Goal: Task Accomplishment & Management: Manage account settings

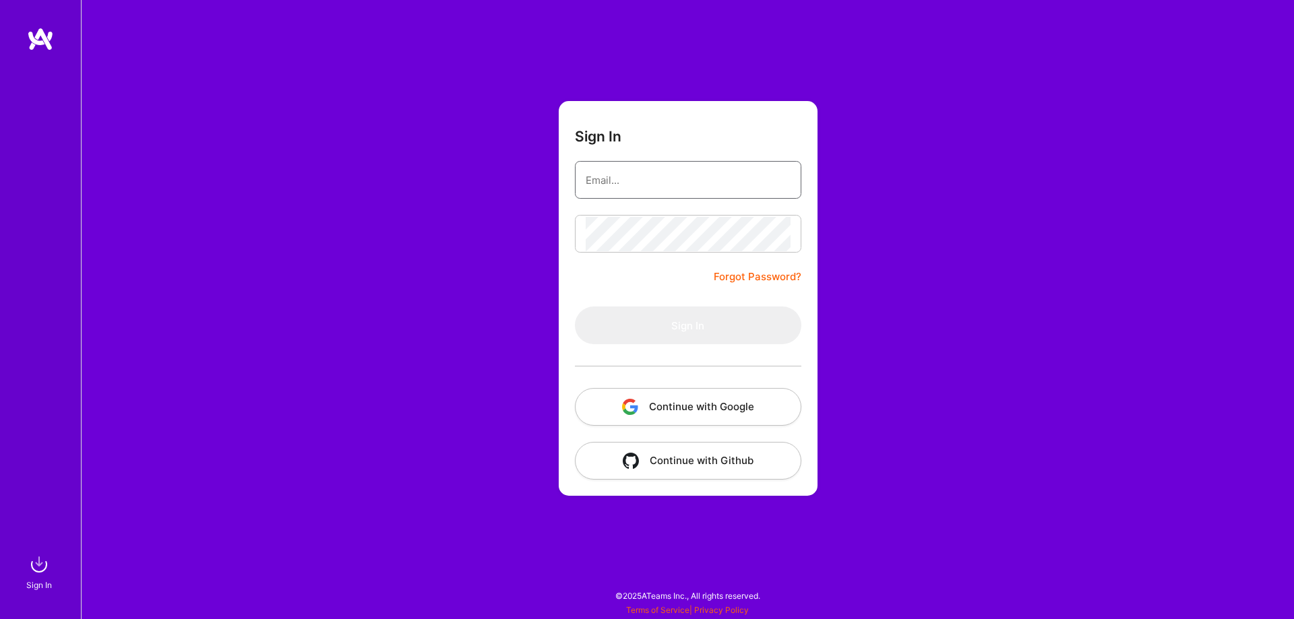
drag, startPoint x: 0, startPoint y: 0, endPoint x: 685, endPoint y: 179, distance: 708.2
click at [685, 179] on input "email" at bounding box center [687, 180] width 205 height 34
type input "krischou.me@gmail.com"
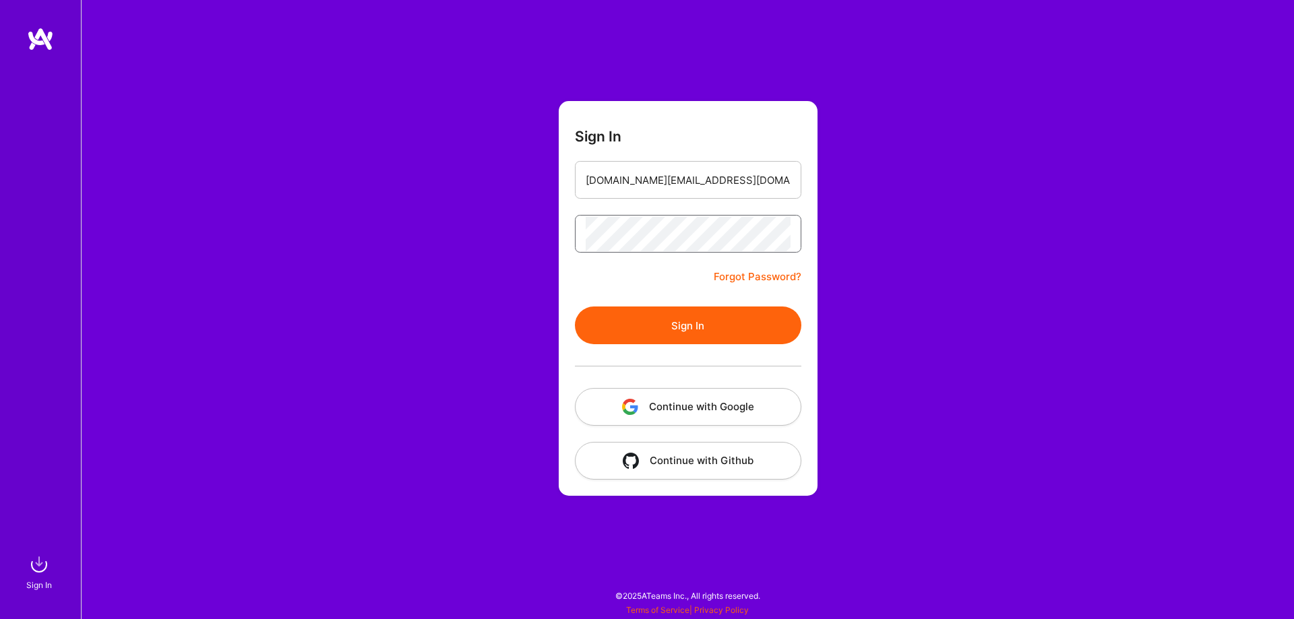
click at [575, 307] on button "Sign In" at bounding box center [688, 326] width 226 height 38
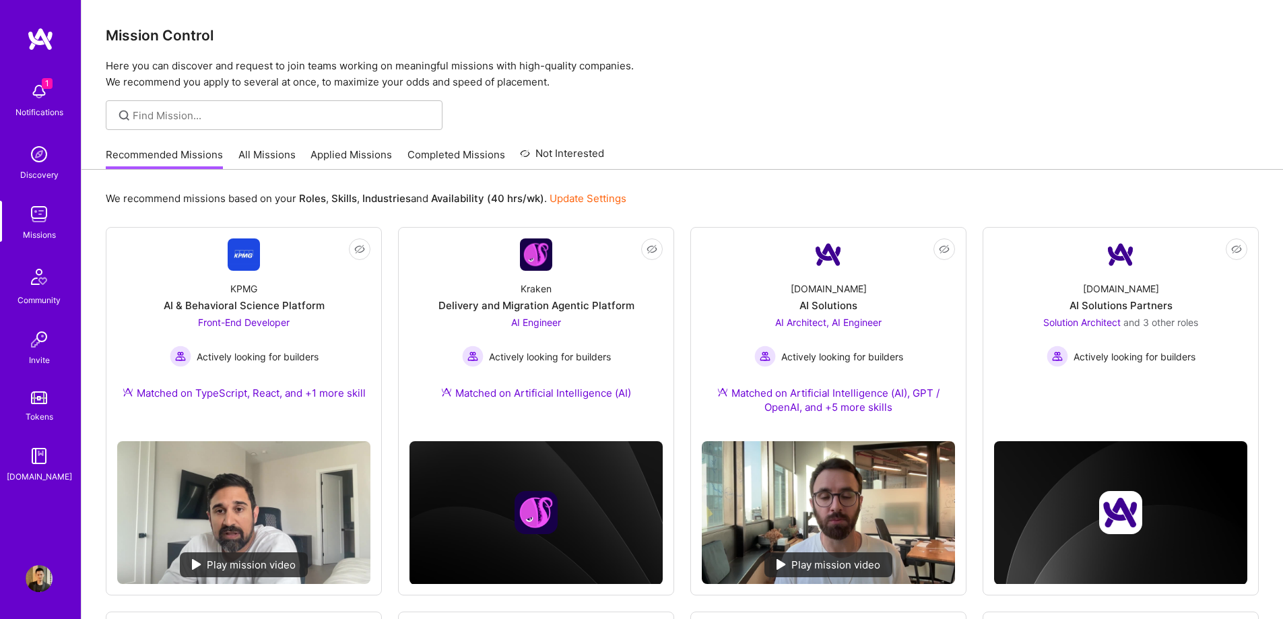
click at [56, 105] on div "Notifications" at bounding box center [39, 112] width 48 height 14
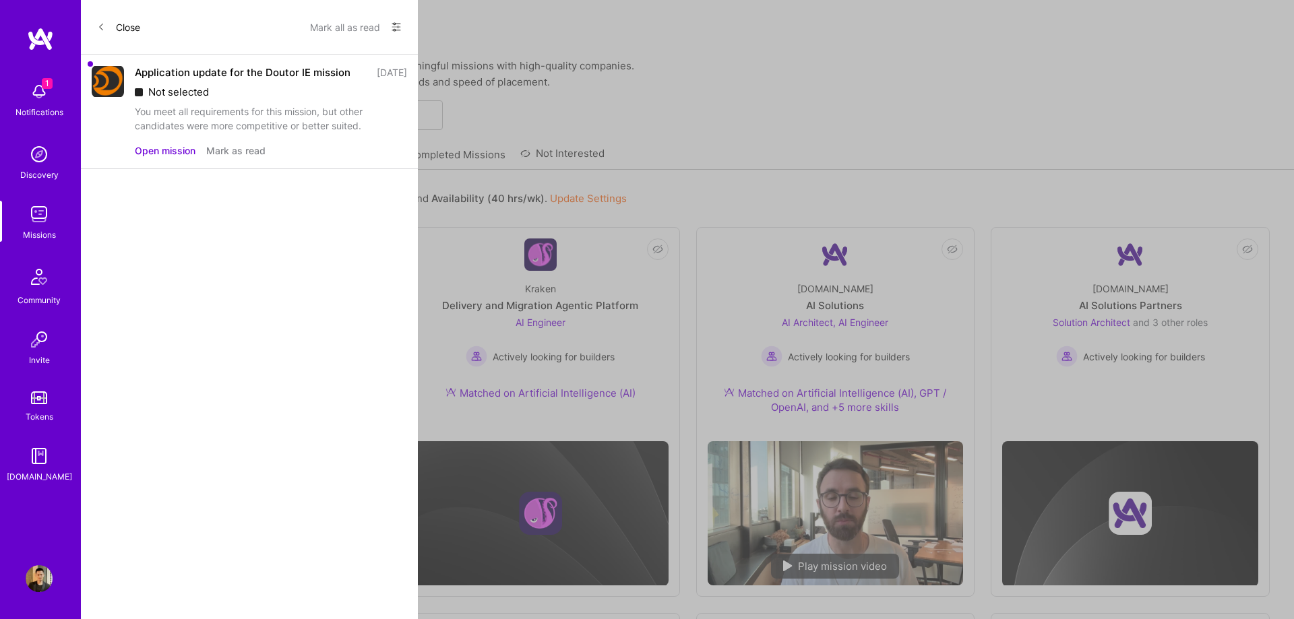
click at [236, 154] on button "Mark as read" at bounding box center [235, 150] width 59 height 14
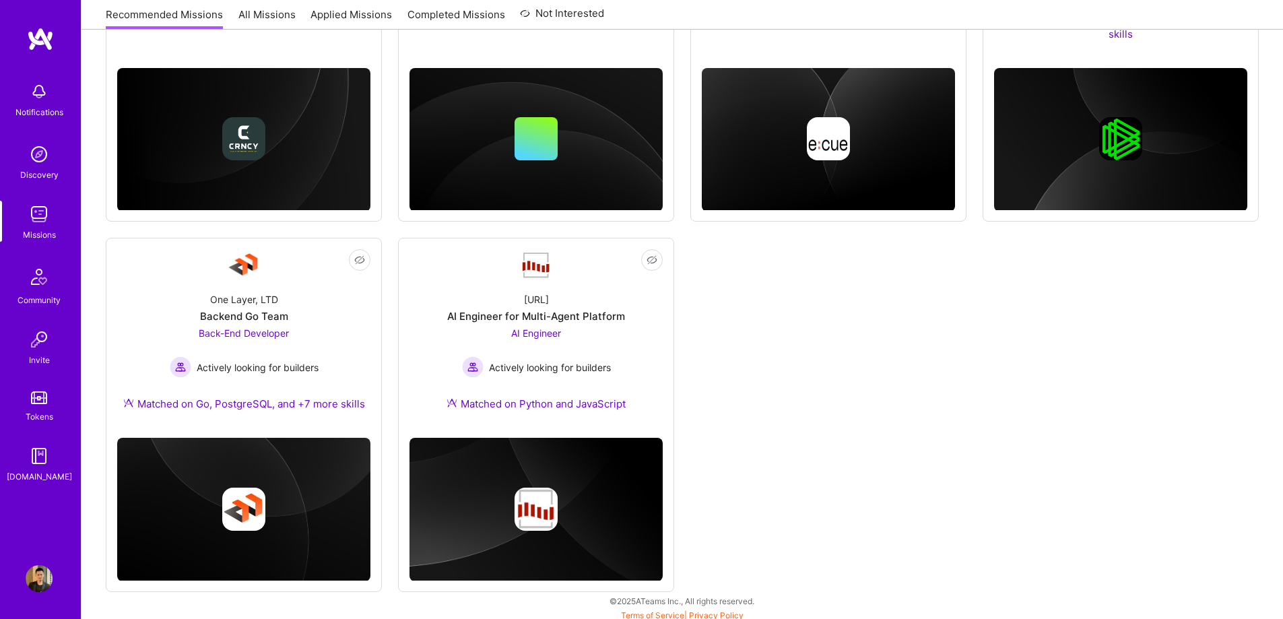
scroll to position [763, 0]
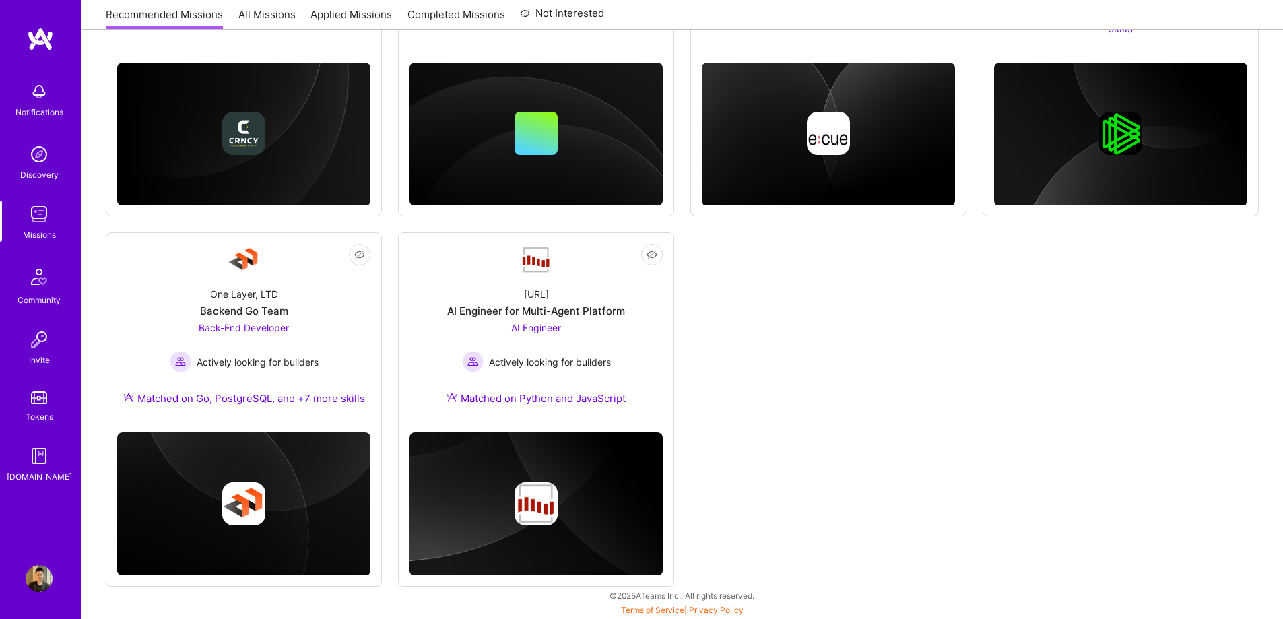
click at [792, 282] on div "Not Interested KPMG AI & Behavioral Science Platform Front-End Developer Active…" at bounding box center [682, 25] width 1153 height 1123
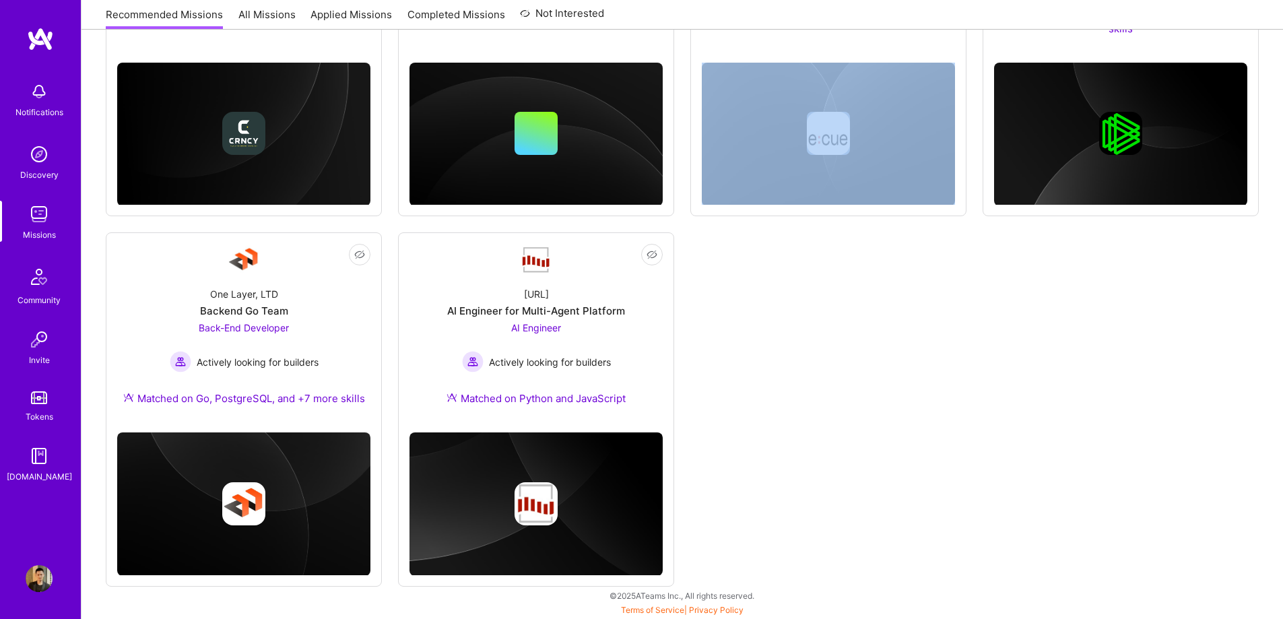
click at [792, 282] on div "Not Interested KPMG AI & Behavioral Science Platform Front-End Developer Active…" at bounding box center [682, 25] width 1153 height 1123
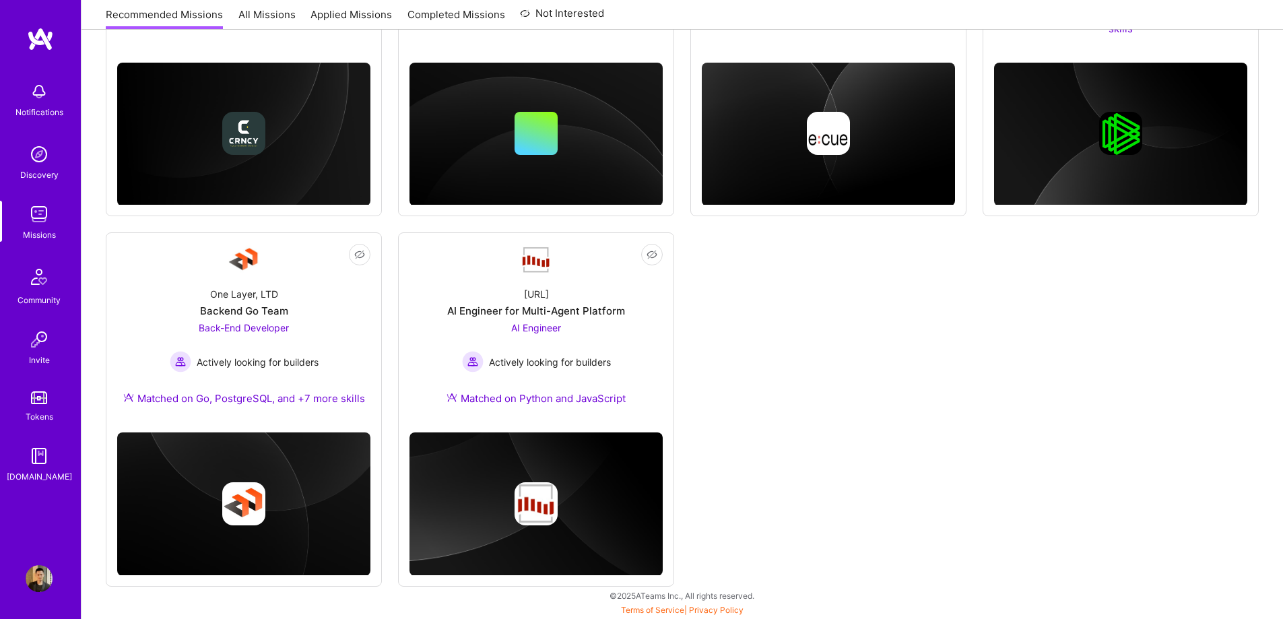
click at [806, 286] on div "Not Interested KPMG AI & Behavioral Science Platform Front-End Developer Active…" at bounding box center [682, 25] width 1153 height 1123
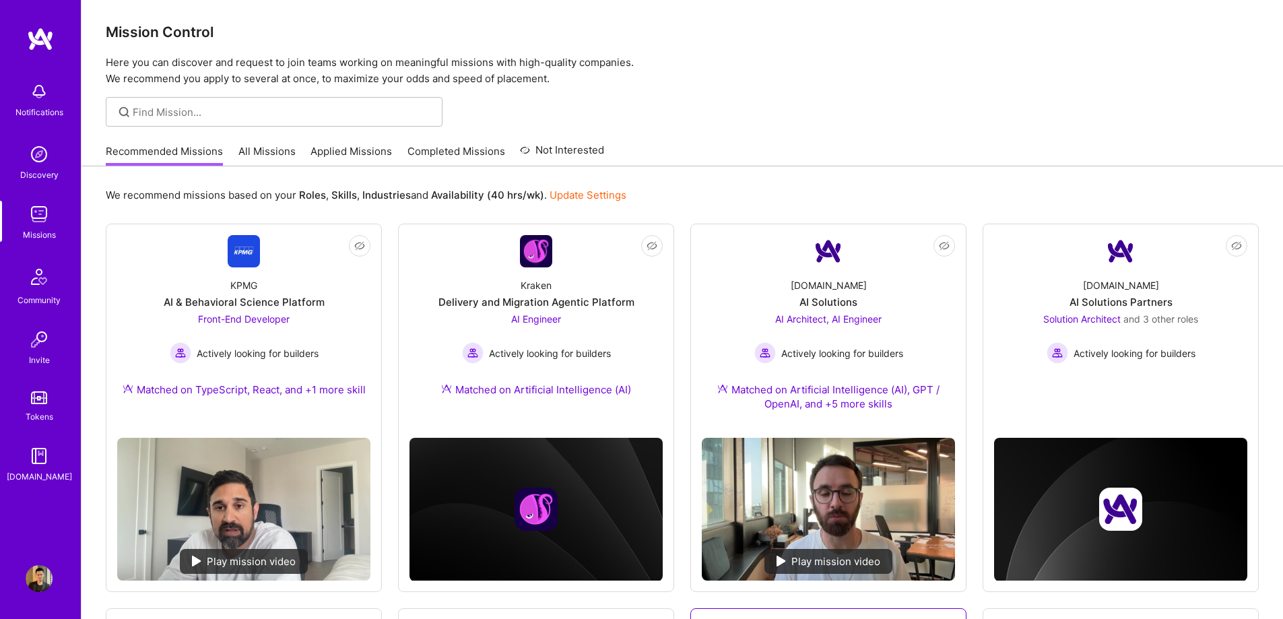
scroll to position [0, 0]
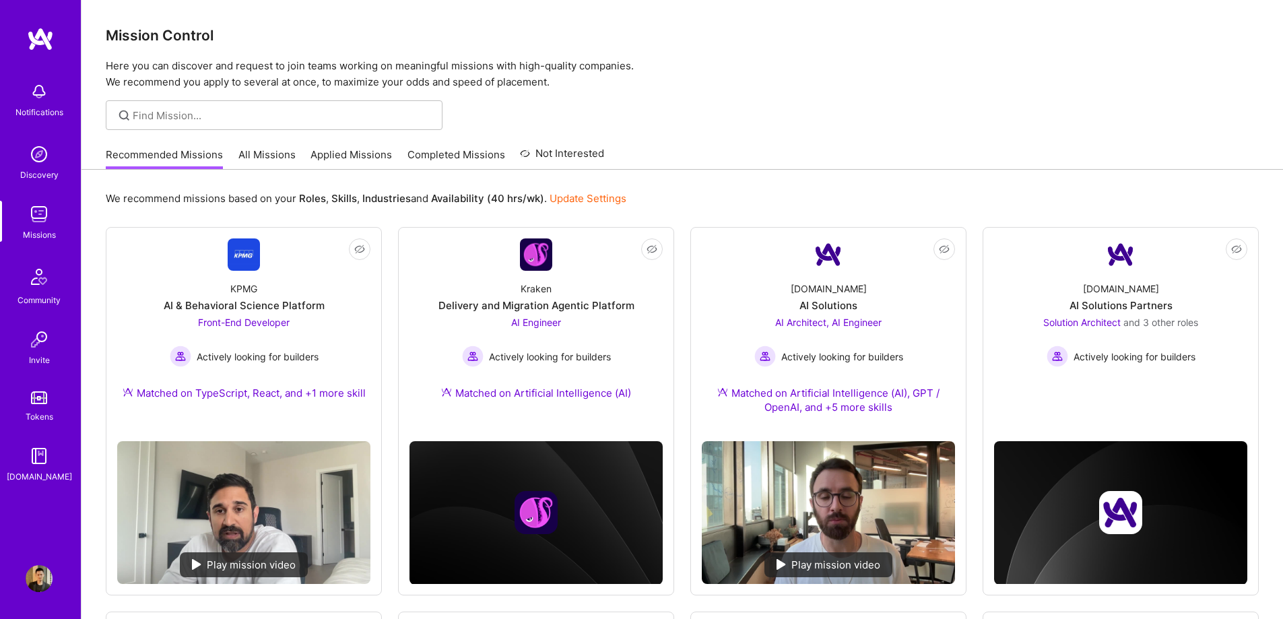
click at [713, 111] on div at bounding box center [683, 115] width 1202 height 30
click at [719, 119] on div at bounding box center [683, 115] width 1202 height 30
click at [49, 570] on img at bounding box center [39, 578] width 27 height 27
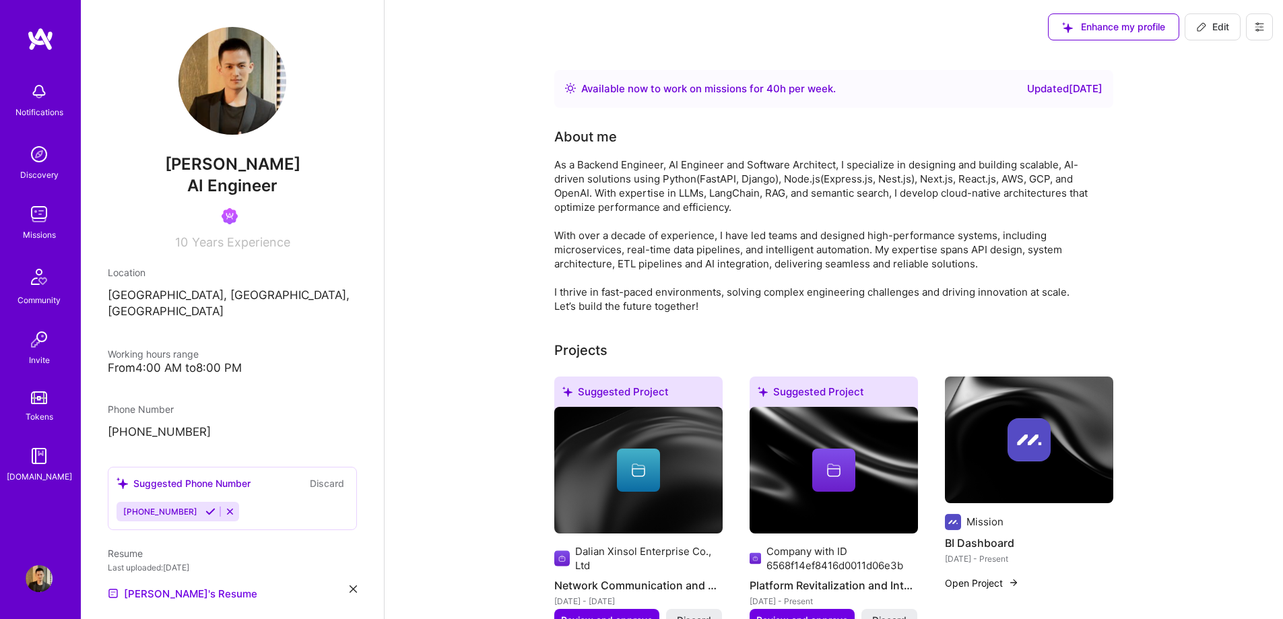
click at [1085, 219] on div "As a Backend Engineer, AI Engineer and Software Architect, I specialize in desi…" at bounding box center [823, 236] width 539 height 156
click at [1067, 268] on div "As a Backend Engineer, AI Engineer and Software Architect, I specialize in desi…" at bounding box center [823, 236] width 539 height 156
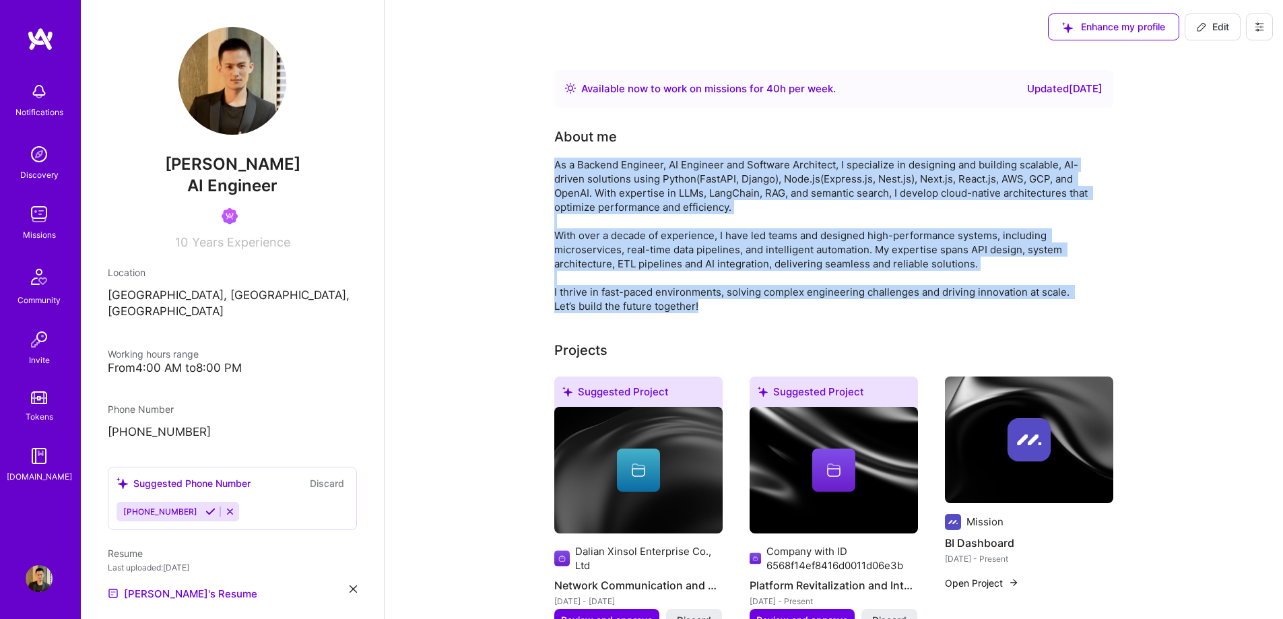
drag, startPoint x: 697, startPoint y: 312, endPoint x: 550, endPoint y: 158, distance: 213.0
copy div "As a Backend Engineer, AI Engineer and Software Architect, I specialize in desi…"
click at [1217, 36] on button "Edit" at bounding box center [1213, 26] width 56 height 27
select select "CA"
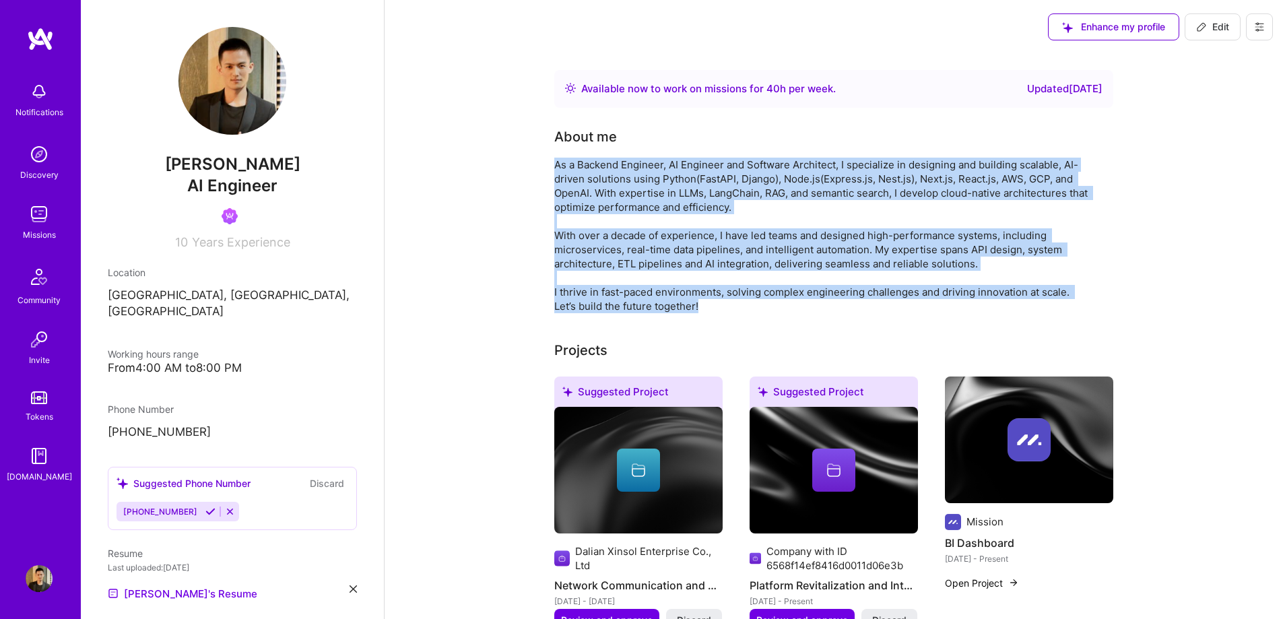
select select "Right Now"
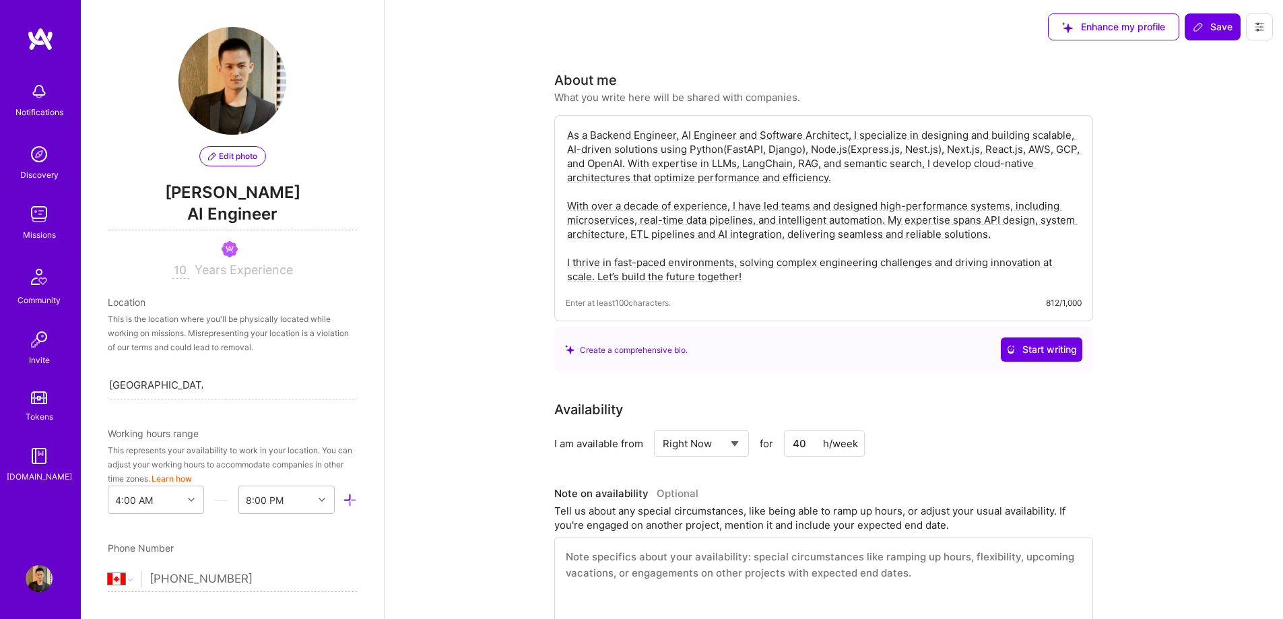
scroll to position [575, 0]
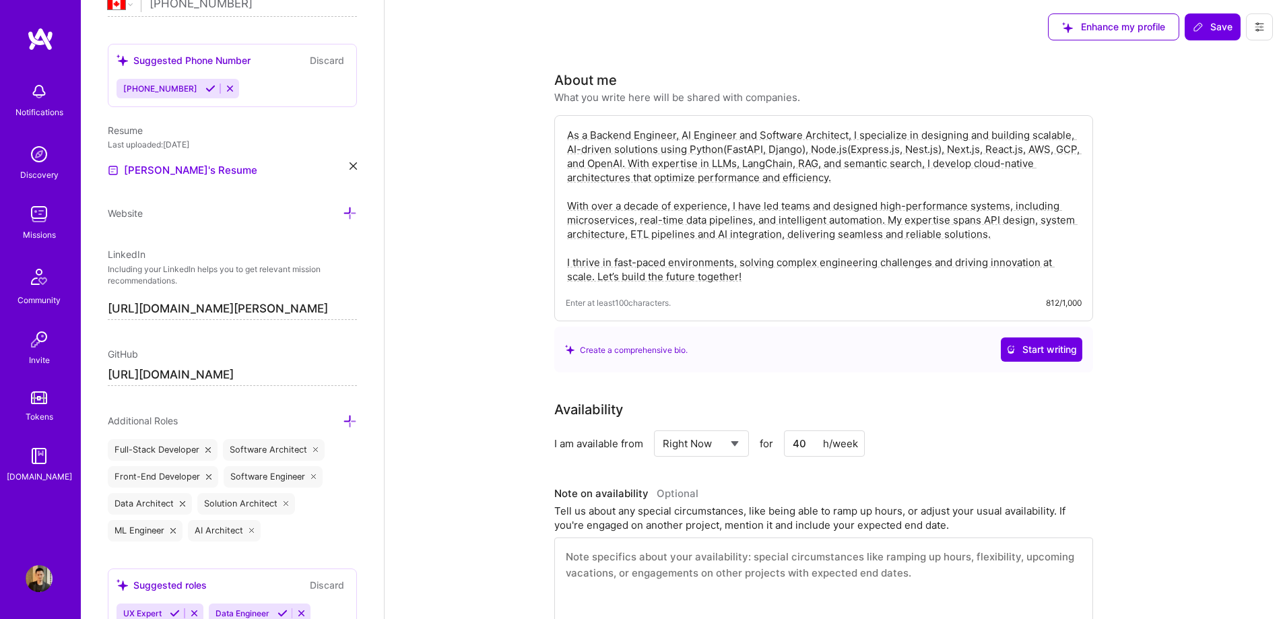
click at [844, 278] on textarea "As a Backend Engineer, AI Engineer and Software Architect, I specialize in desi…" at bounding box center [824, 206] width 516 height 158
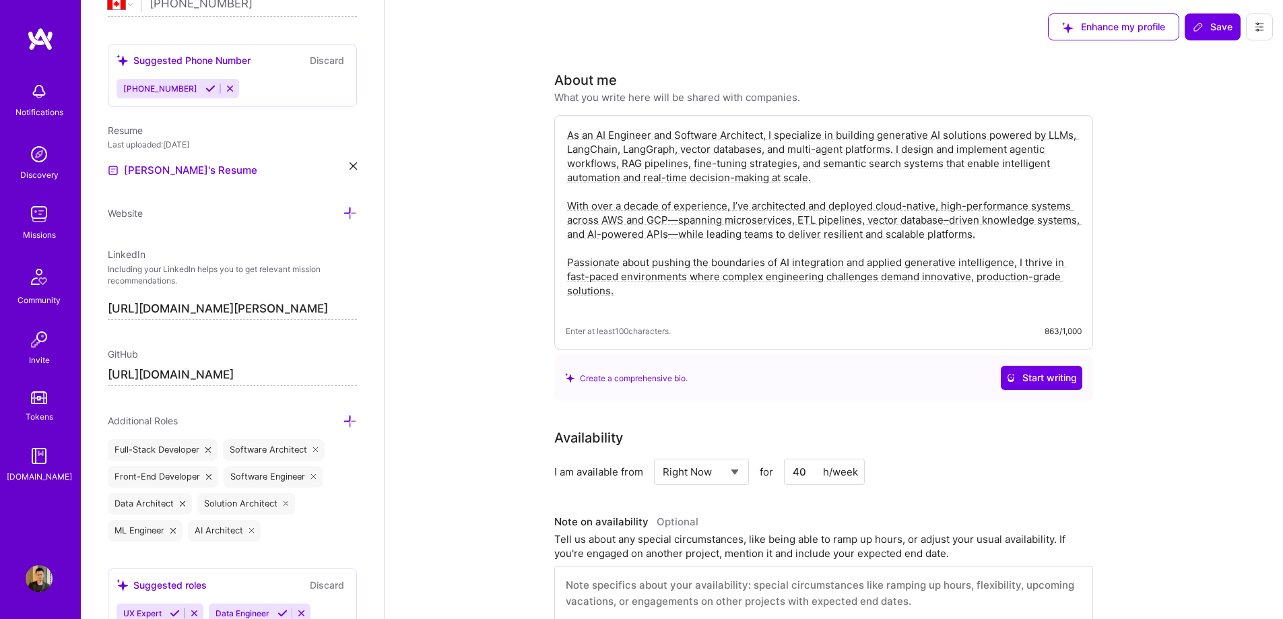
drag, startPoint x: 679, startPoint y: 223, endPoint x: 670, endPoint y: 223, distance: 8.8
click at [670, 223] on textarea "As an AI Engineer and Software Architect, I specialize in building generative A…" at bounding box center [824, 220] width 516 height 187
drag, startPoint x: 679, startPoint y: 238, endPoint x: 667, endPoint y: 236, distance: 12.2
click at [667, 236] on textarea "As an AI Engineer and Software Architect, I specialize in building generative A…" at bounding box center [824, 220] width 516 height 187
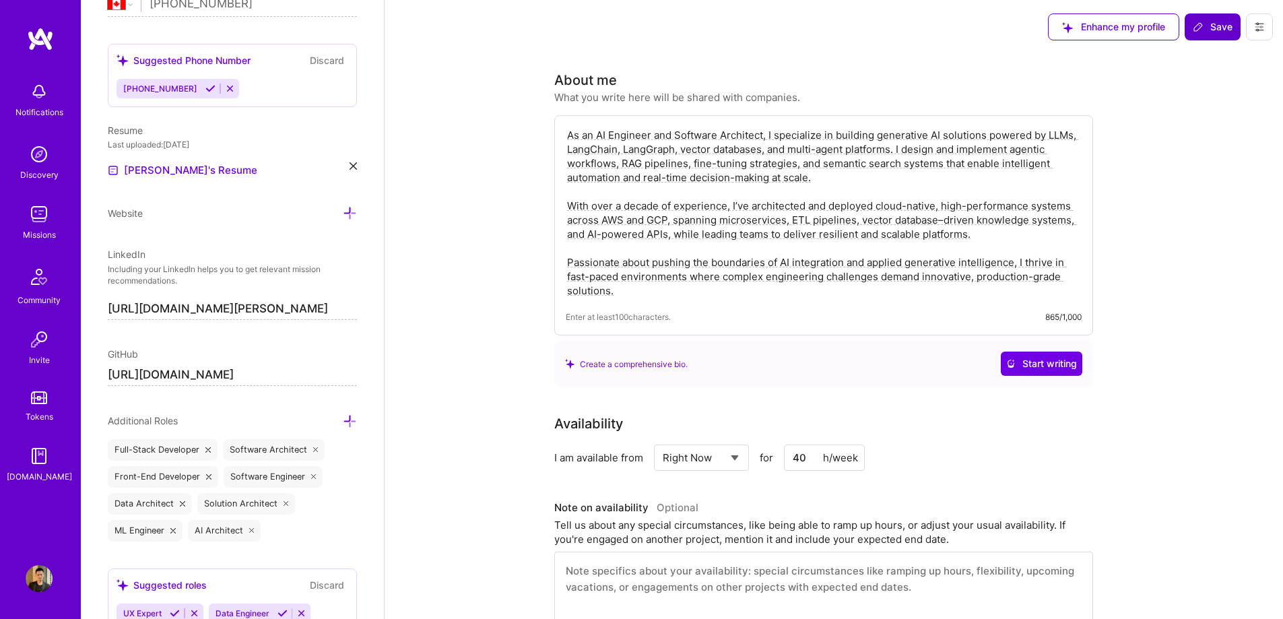
type textarea "As an AI Engineer and Software Architect, I specialize in building generative A…"
click at [1209, 32] on span "Save" at bounding box center [1213, 26] width 40 height 13
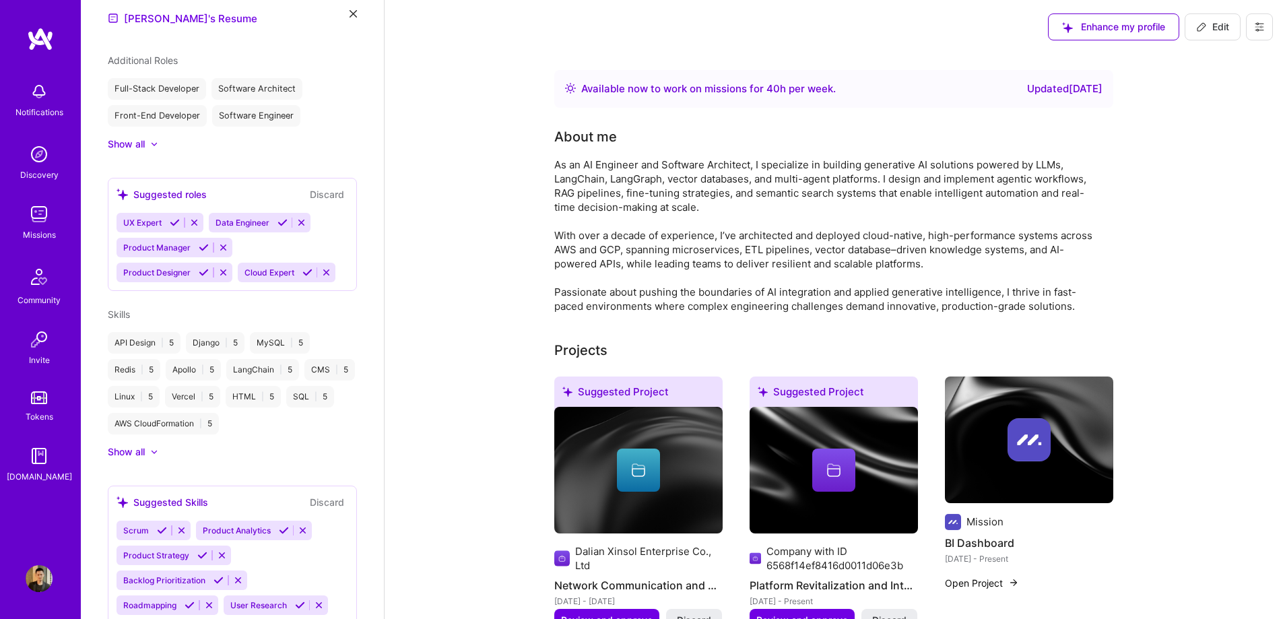
scroll to position [420, 0]
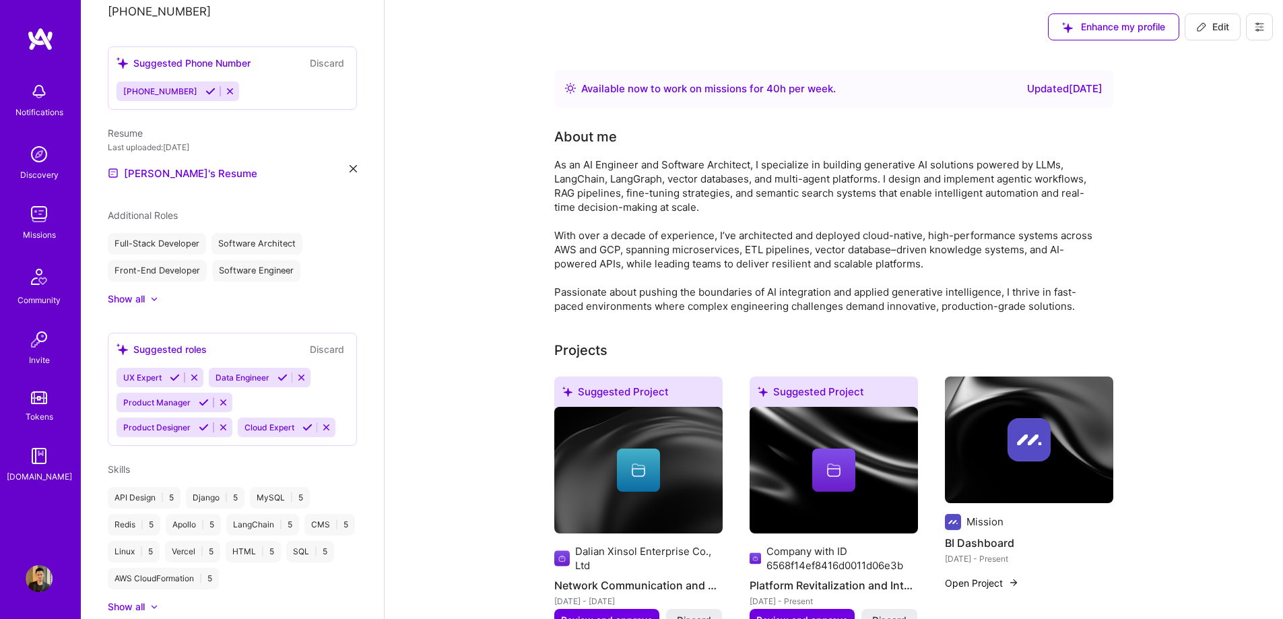
click at [1201, 32] on icon at bounding box center [1201, 27] width 11 height 11
select select "CA"
select select "Right Now"
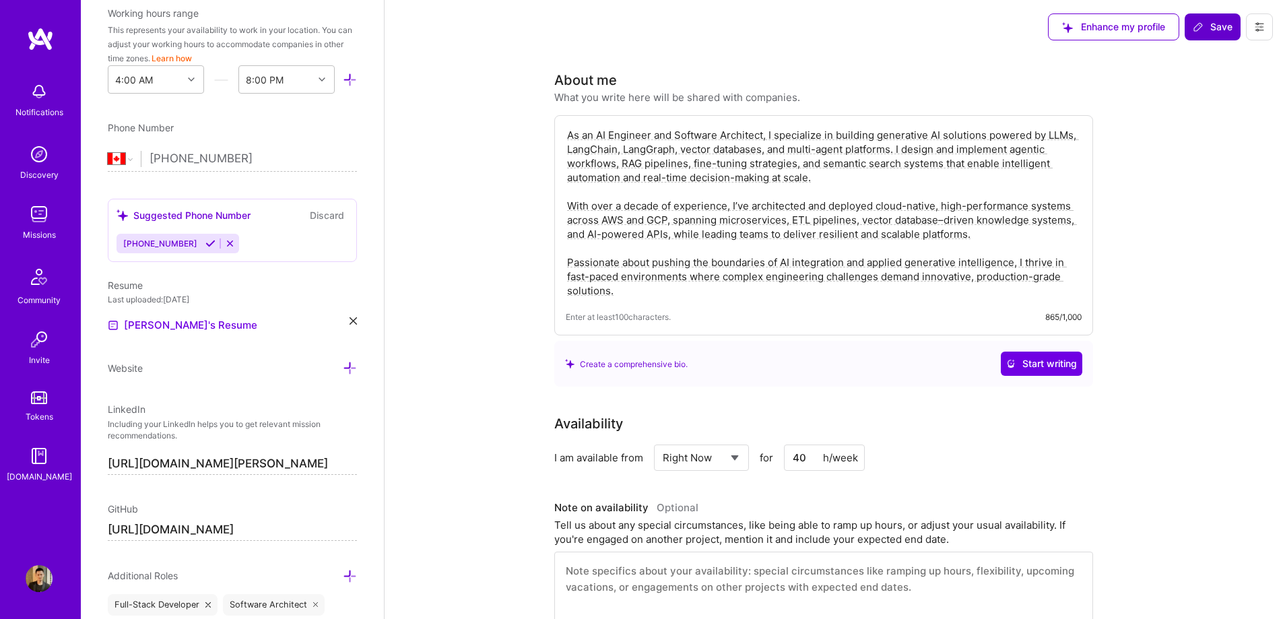
scroll to position [575, 0]
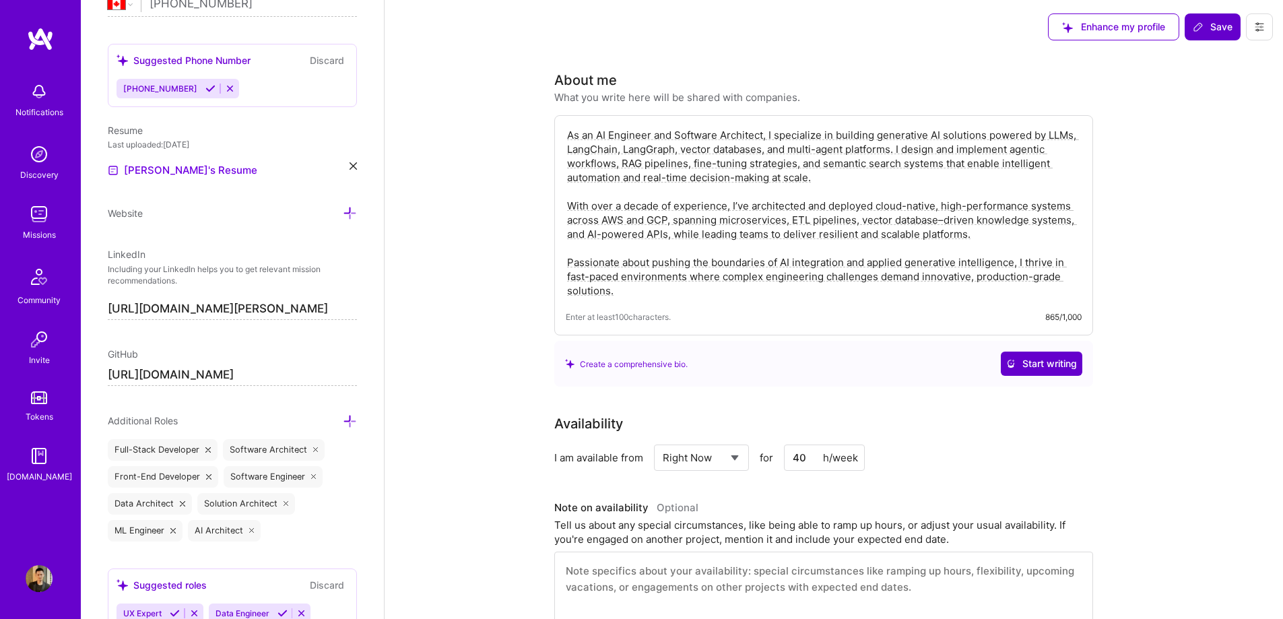
click at [1054, 362] on span "Start writing" at bounding box center [1042, 363] width 71 height 13
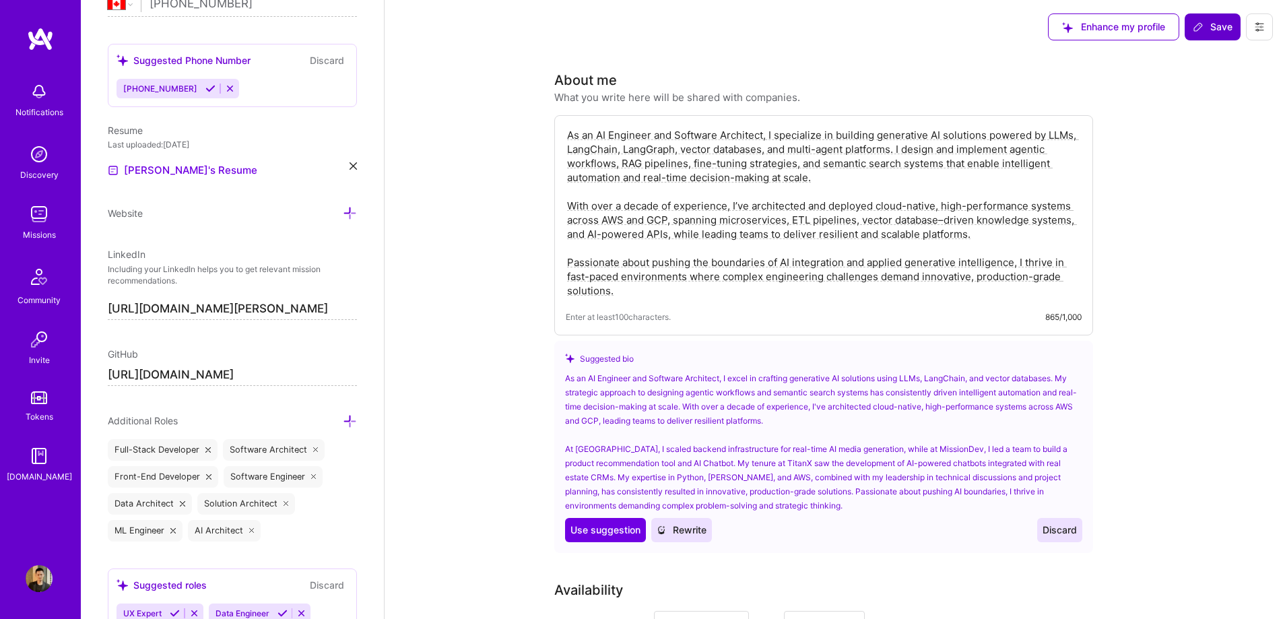
click at [1053, 529] on span "Discard" at bounding box center [1060, 529] width 34 height 13
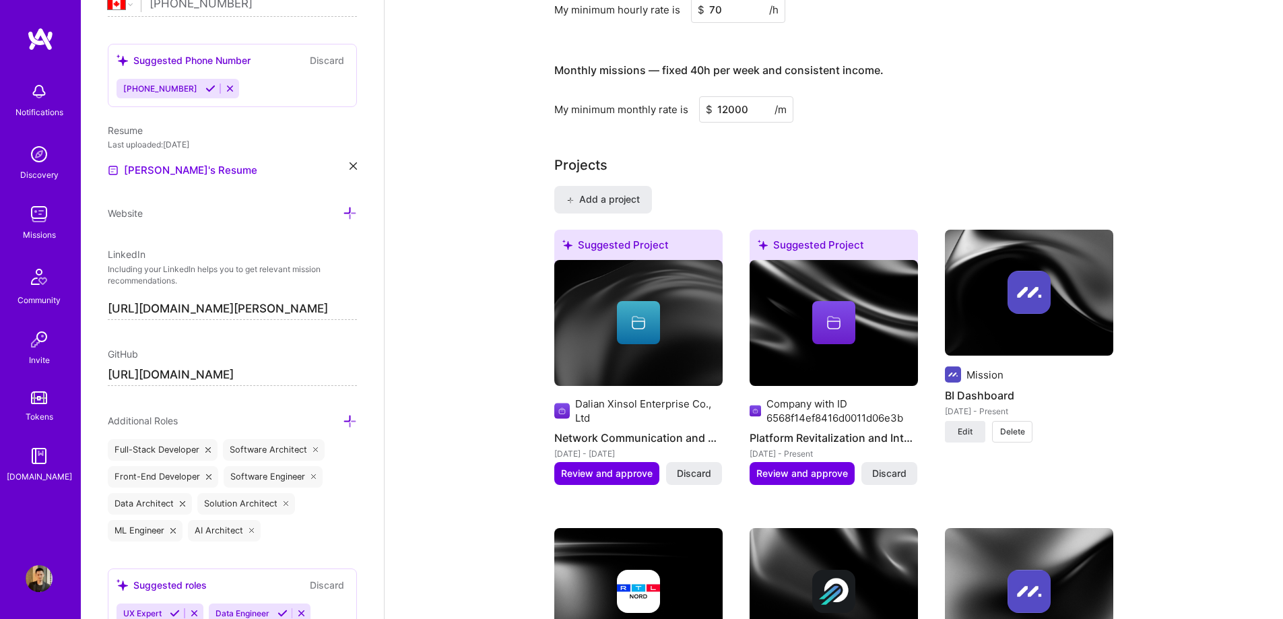
scroll to position [808, 0]
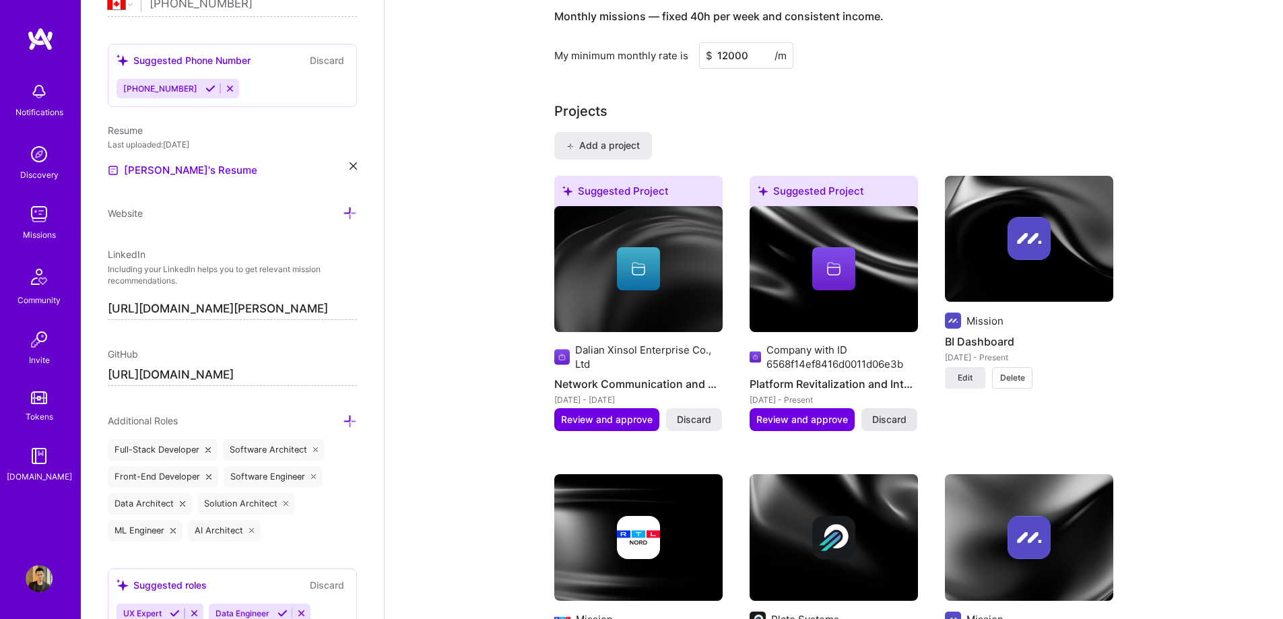
click at [910, 414] on button "Discard" at bounding box center [890, 419] width 56 height 23
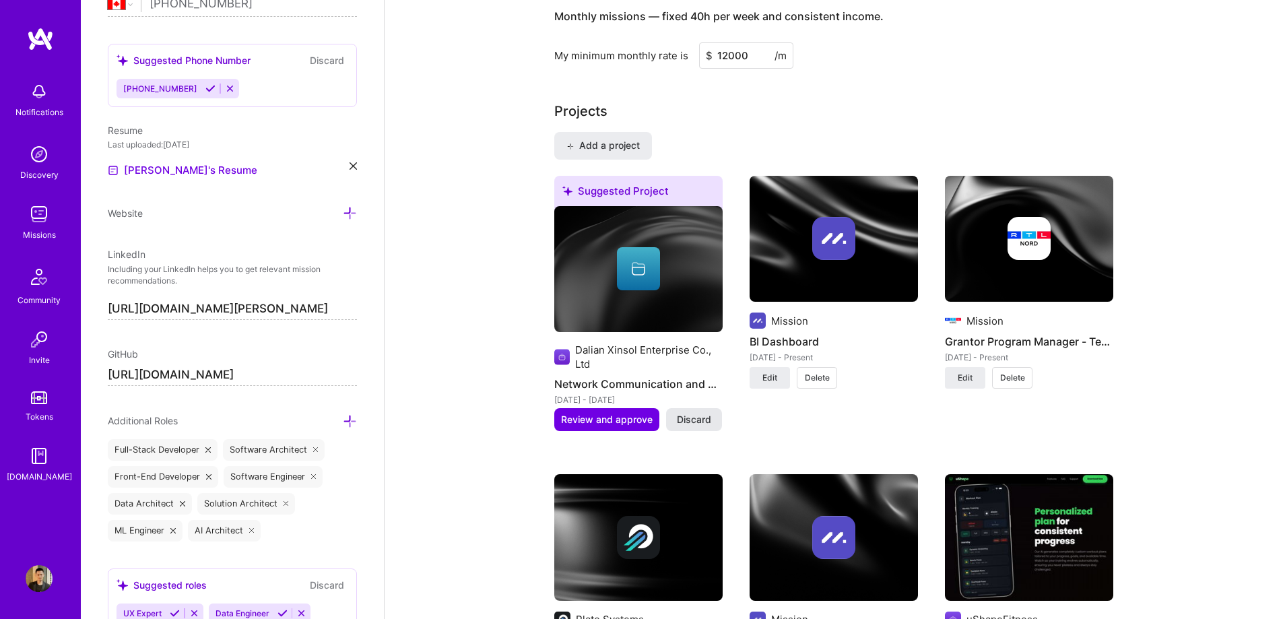
click at [701, 419] on span "Discard" at bounding box center [694, 419] width 34 height 13
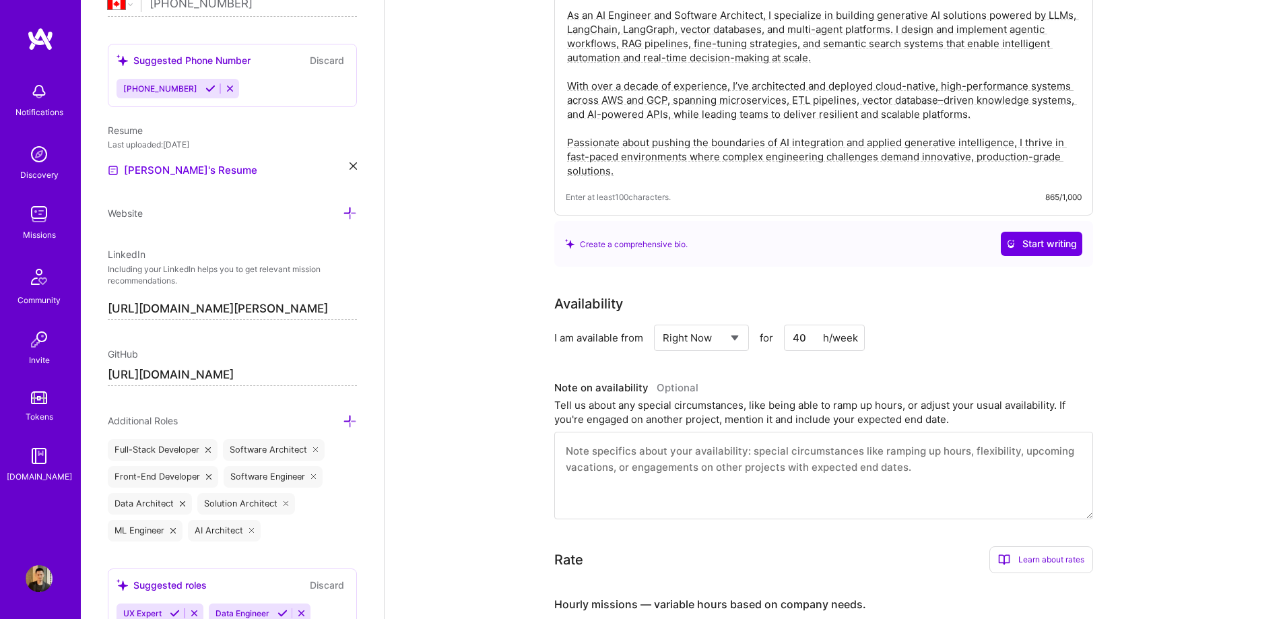
scroll to position [0, 0]
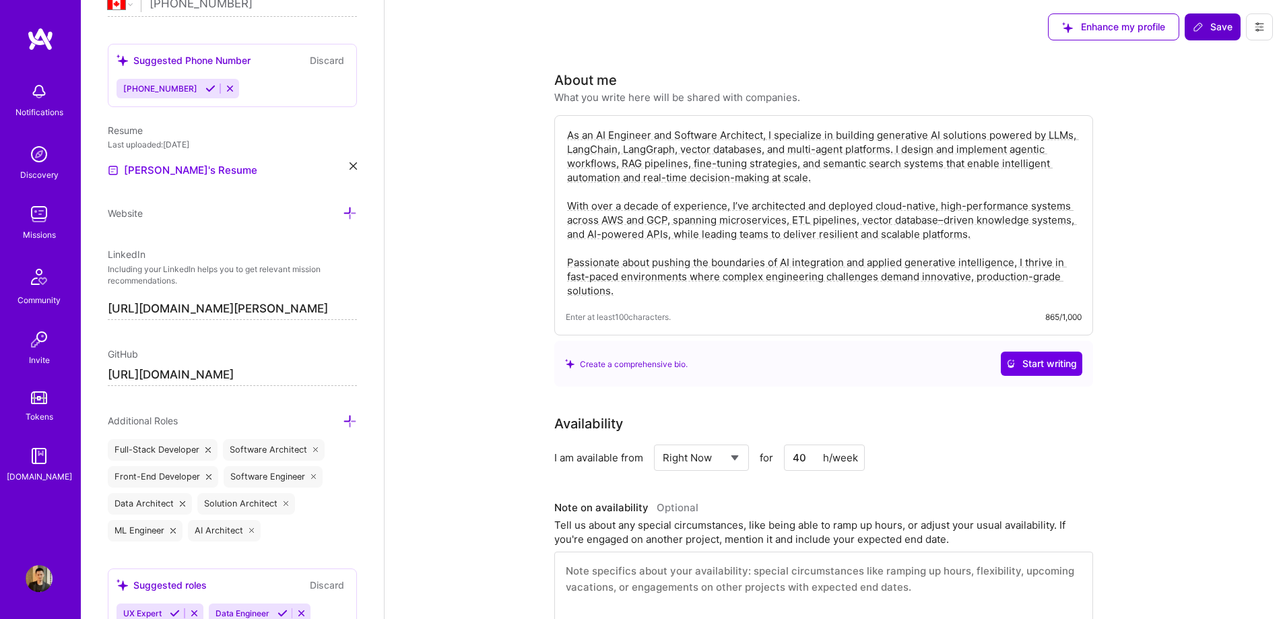
click at [1196, 24] on icon at bounding box center [1198, 27] width 11 height 11
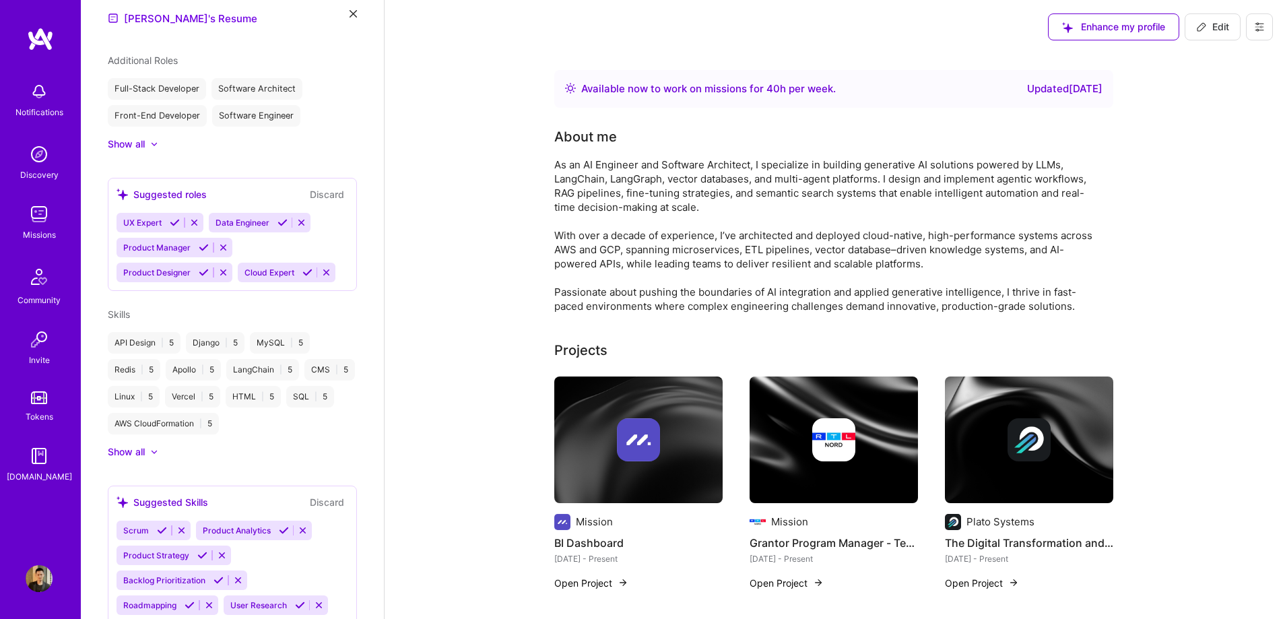
scroll to position [420, 0]
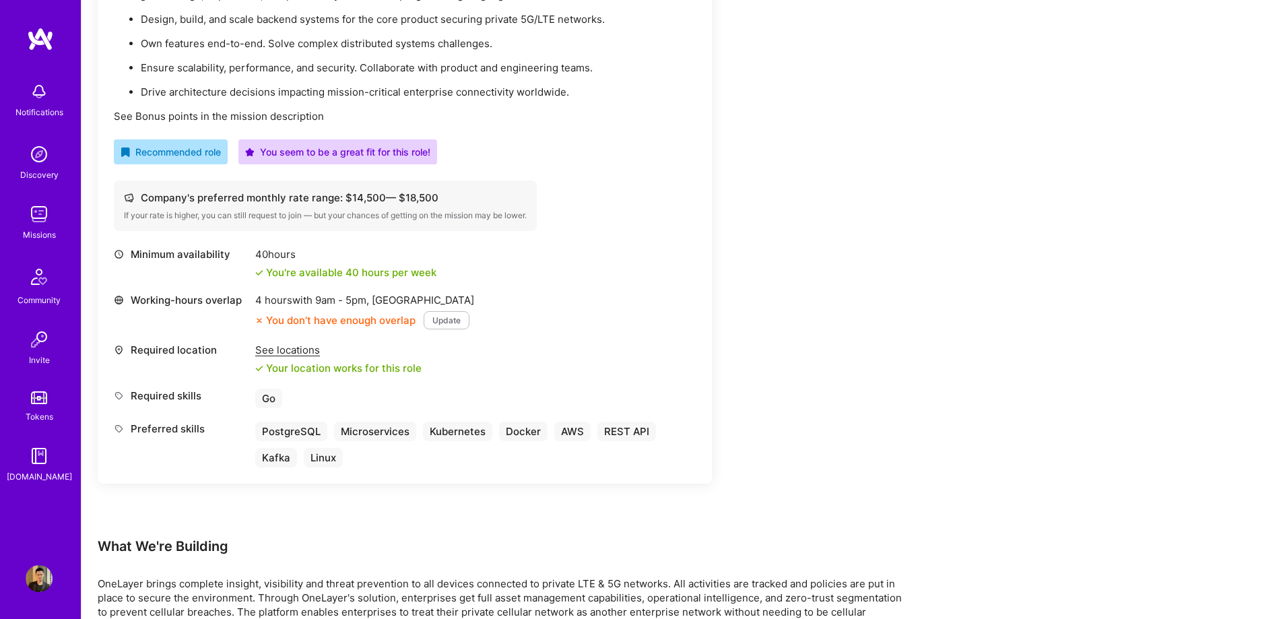
scroll to position [472, 0]
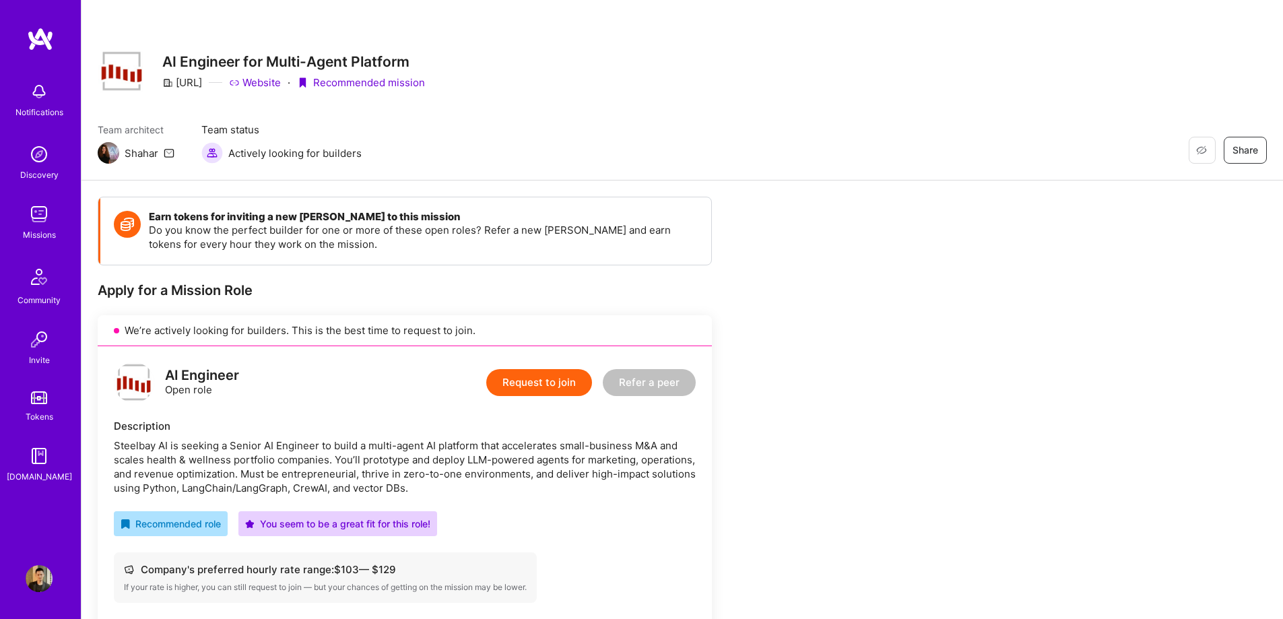
click at [143, 377] on img at bounding box center [134, 382] width 40 height 40
click at [183, 375] on div "AI Engineer" at bounding box center [202, 376] width 74 height 14
click at [247, 373] on div "AI Engineer Open role Request to join Refer a peer" at bounding box center [405, 382] width 582 height 40
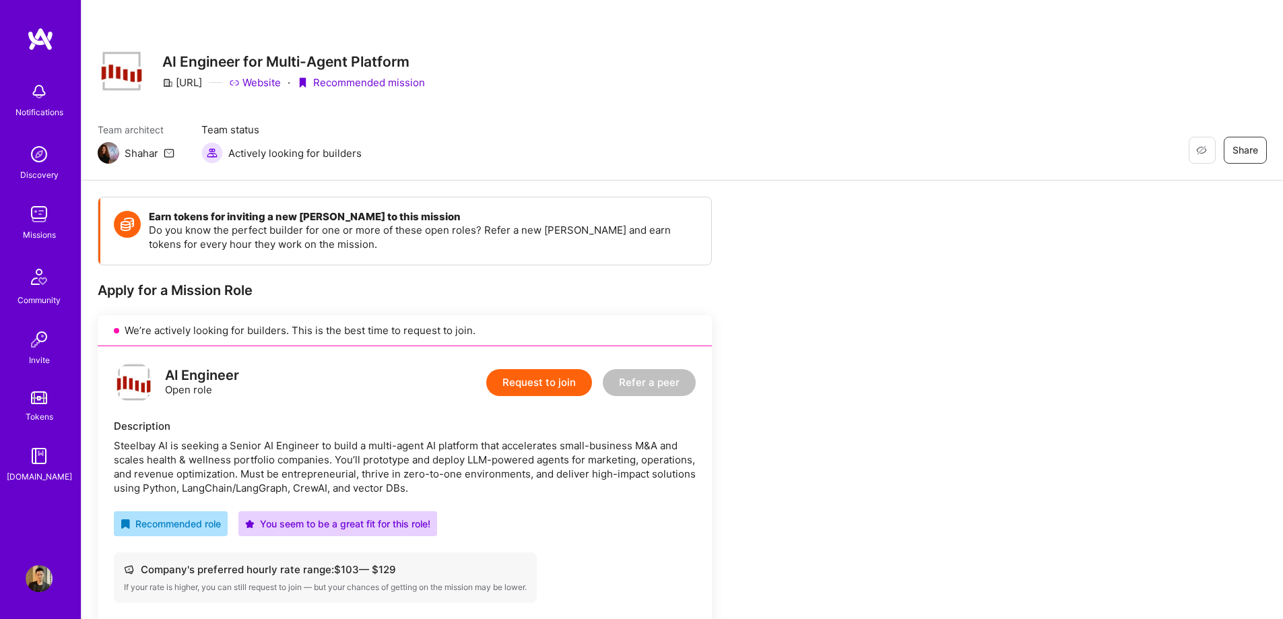
click at [42, 577] on img at bounding box center [39, 578] width 27 height 27
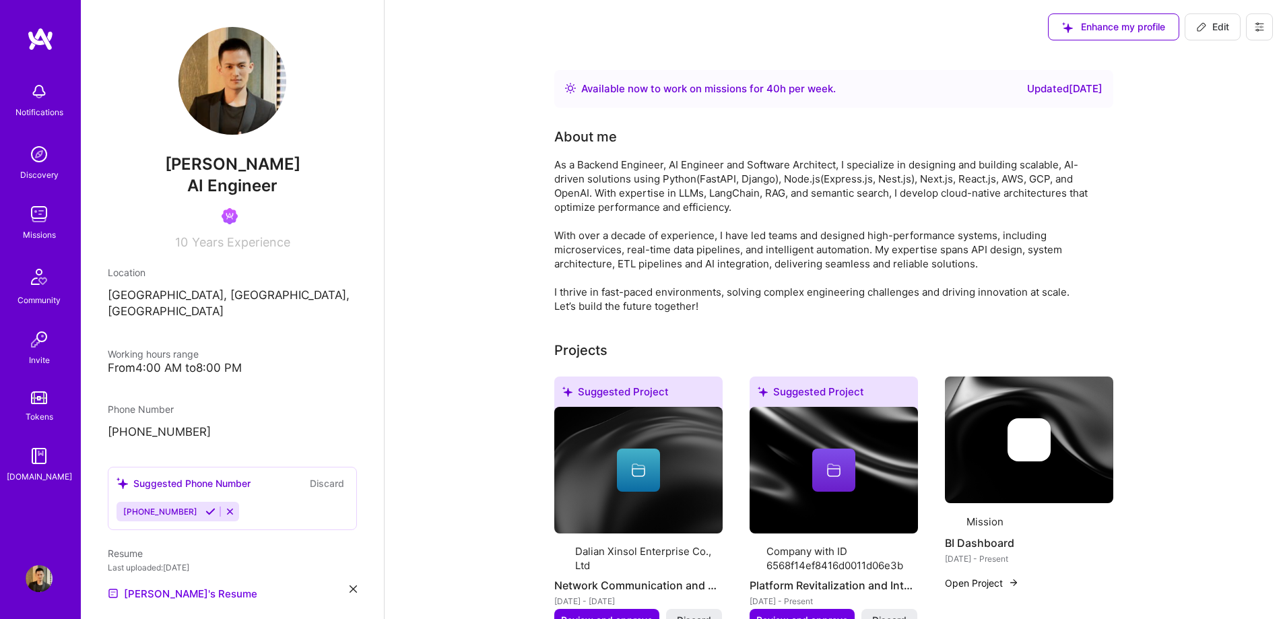
click at [1263, 30] on icon at bounding box center [1260, 27] width 8 height 8
click at [1214, 57] on button "Settings" at bounding box center [1222, 57] width 101 height 34
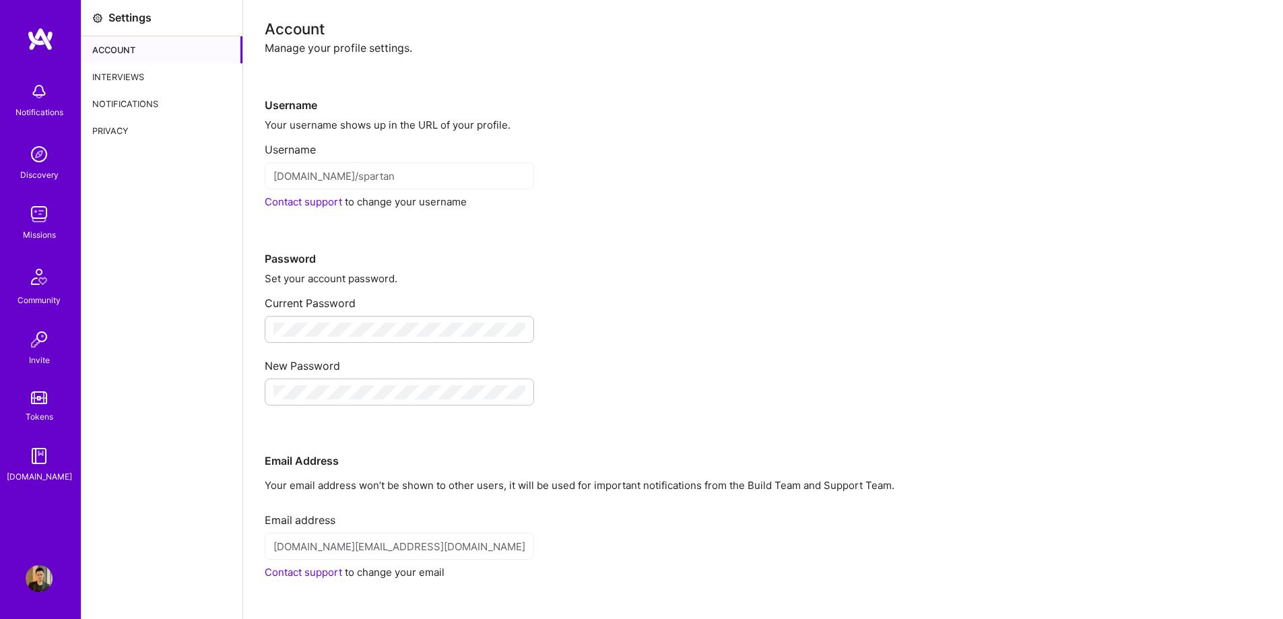
click at [160, 103] on div "Notifications" at bounding box center [162, 103] width 161 height 27
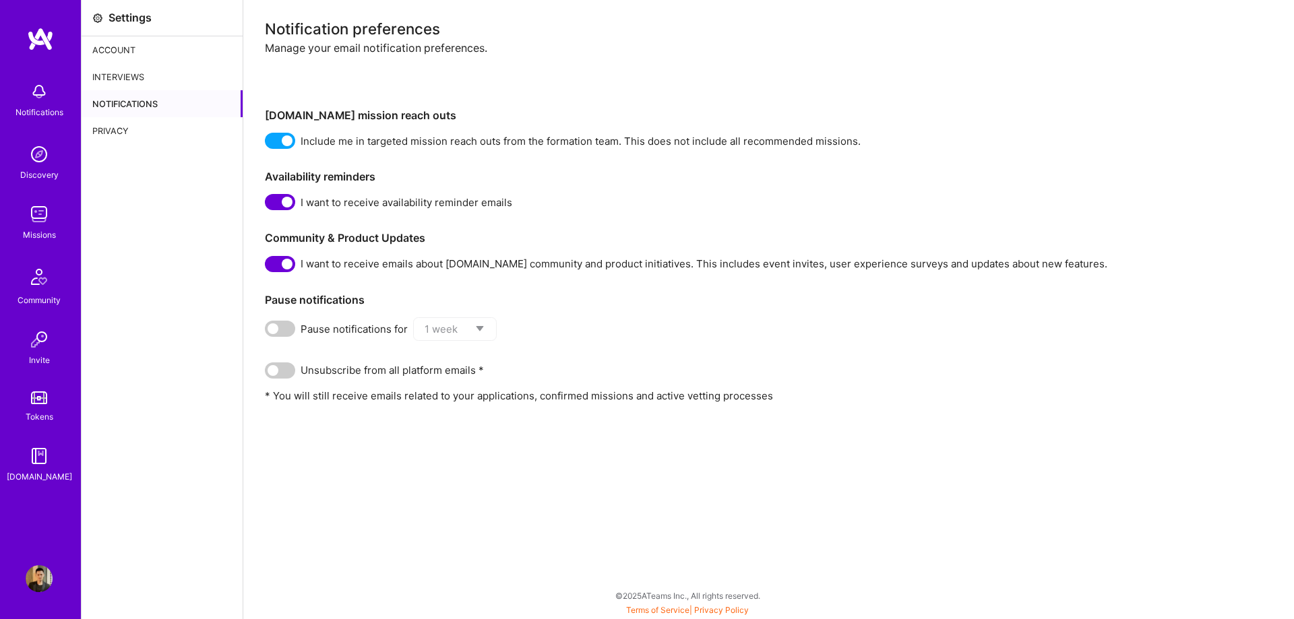
click at [276, 141] on span at bounding box center [280, 141] width 30 height 16
click at [267, 143] on input "checkbox" at bounding box center [267, 143] width 0 height 0
click at [288, 140] on span at bounding box center [280, 141] width 30 height 16
click at [267, 143] on input "checkbox" at bounding box center [267, 143] width 0 height 0
click at [148, 128] on div "Privacy" at bounding box center [162, 130] width 161 height 27
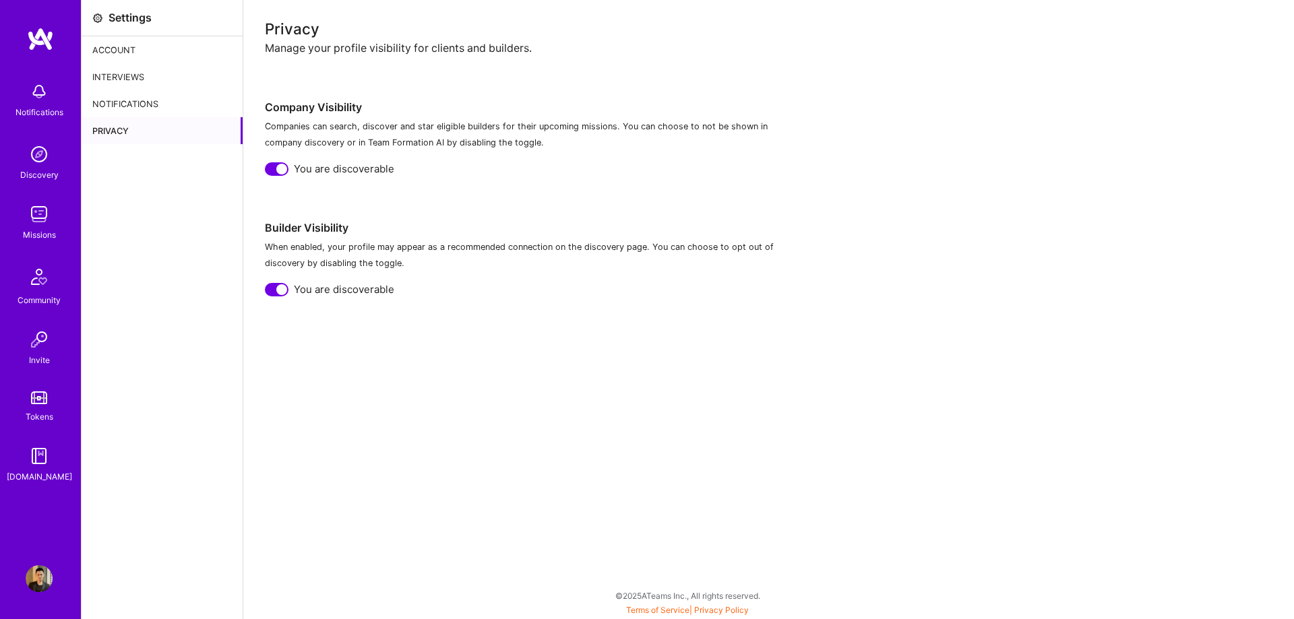
click at [142, 78] on div "Interviews" at bounding box center [162, 76] width 161 height 27
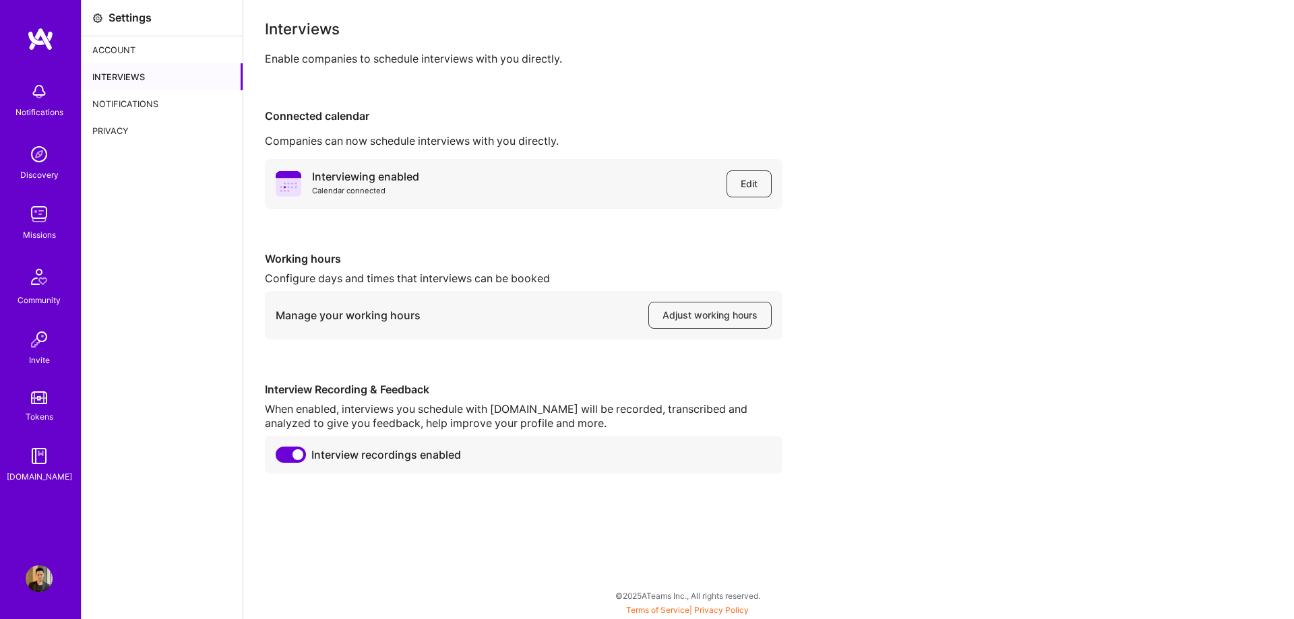
click at [148, 52] on div "Account" at bounding box center [162, 49] width 161 height 27
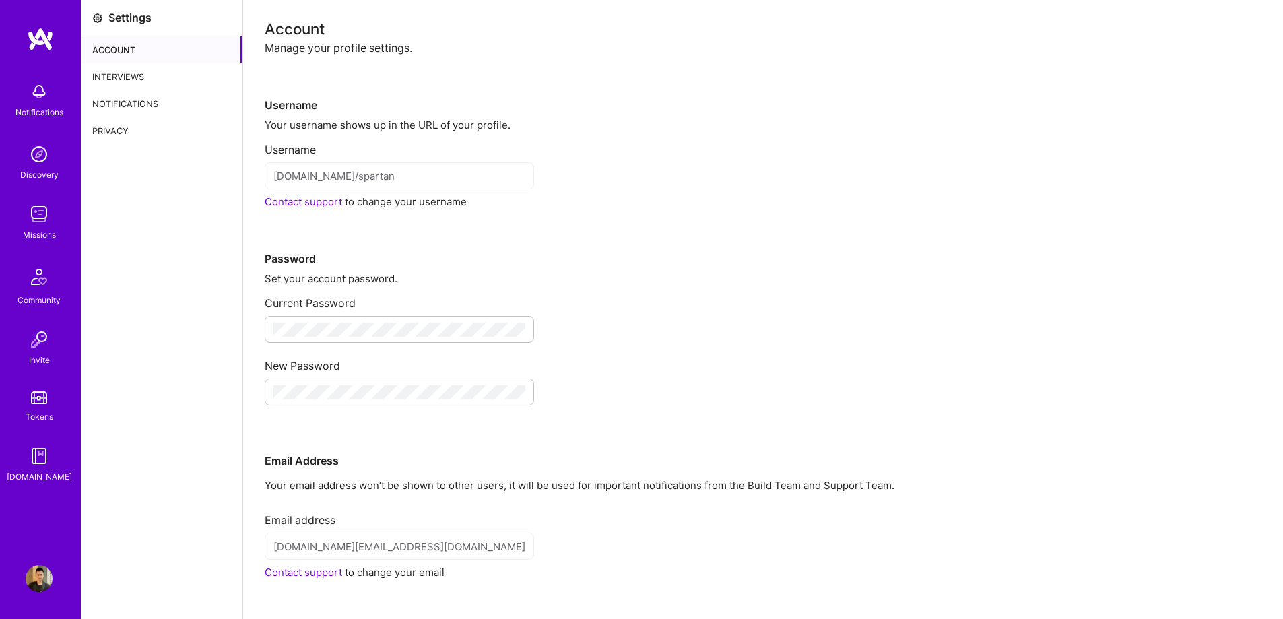
click at [32, 221] on img at bounding box center [39, 214] width 27 height 27
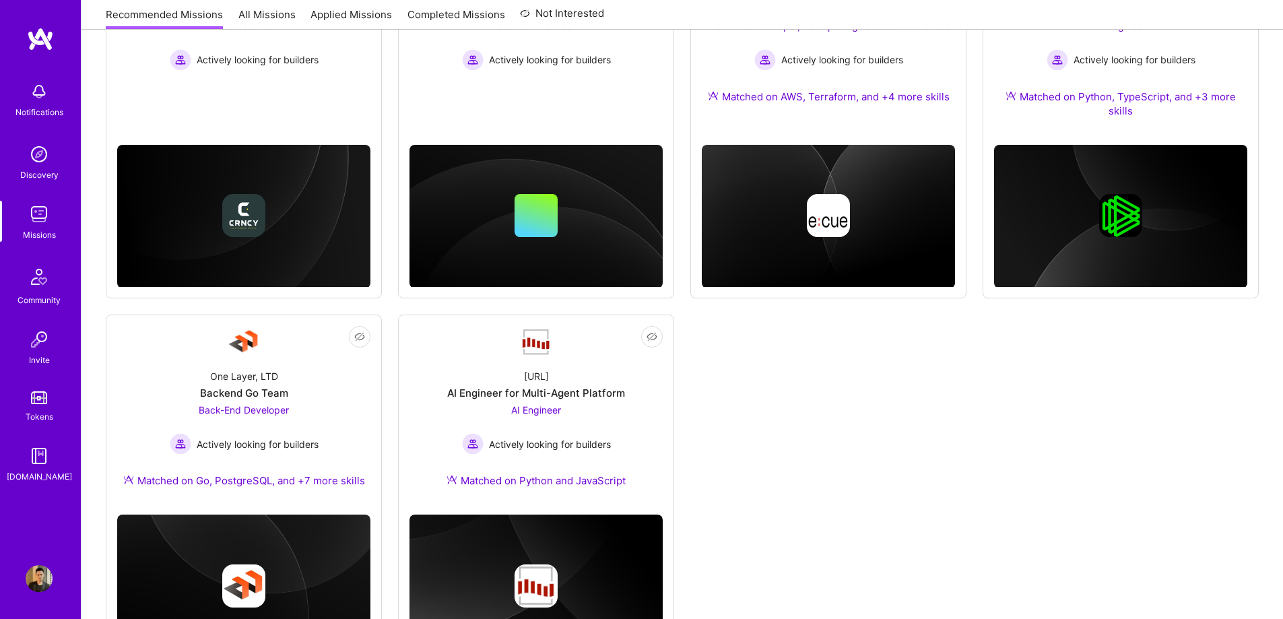
scroll to position [741, 0]
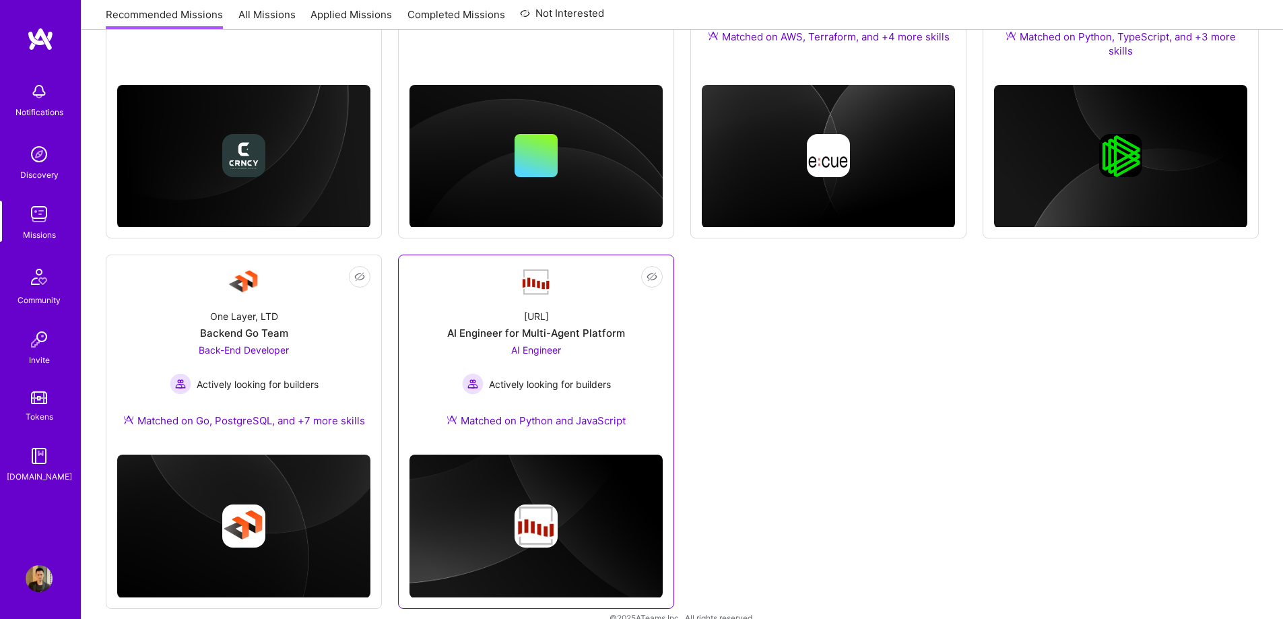
click at [542, 348] on span "AI Engineer" at bounding box center [536, 349] width 50 height 11
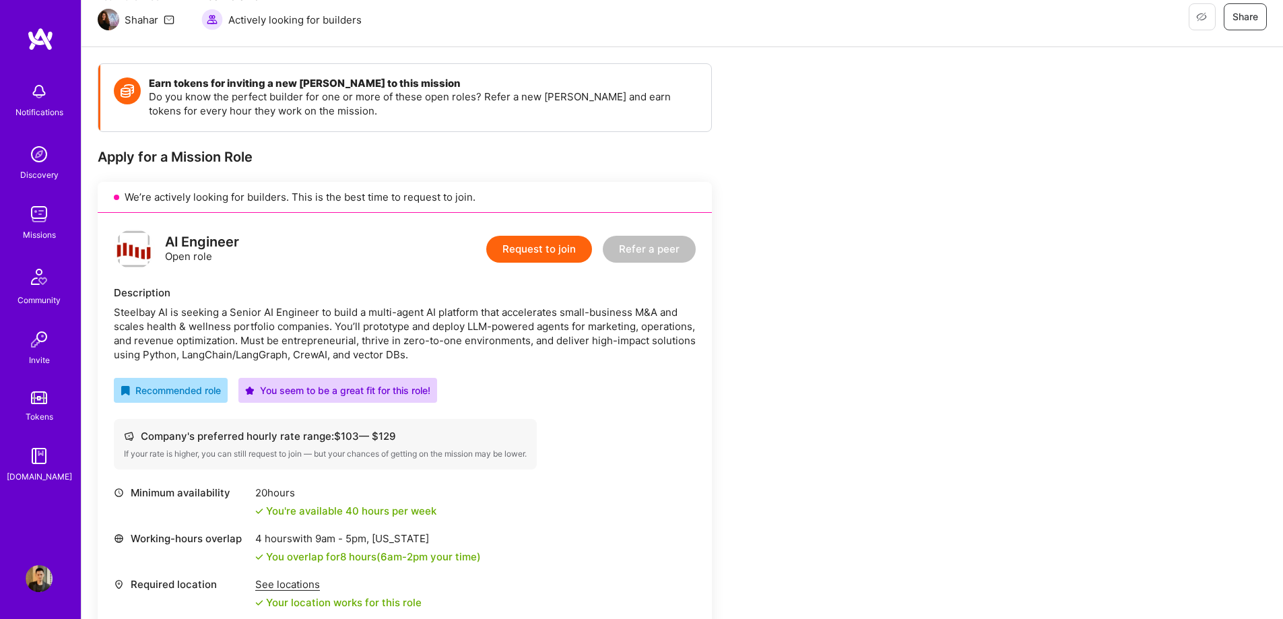
scroll to position [135, 0]
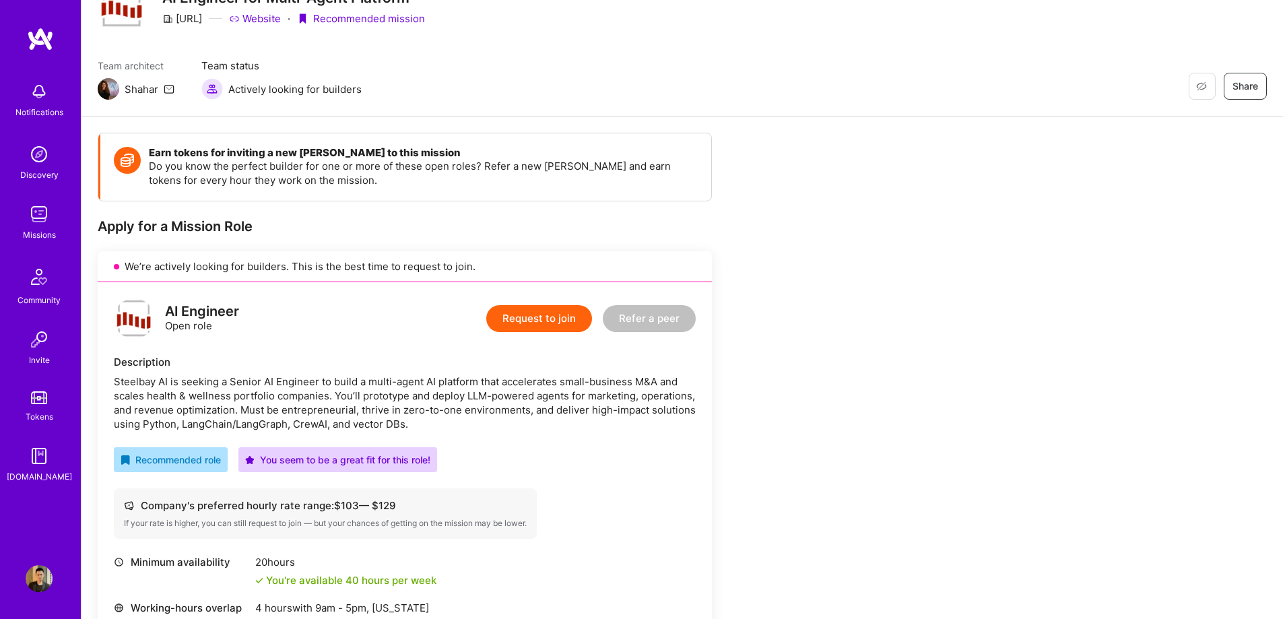
scroll to position [0, 0]
